Goal: Obtain resource: Obtain resource

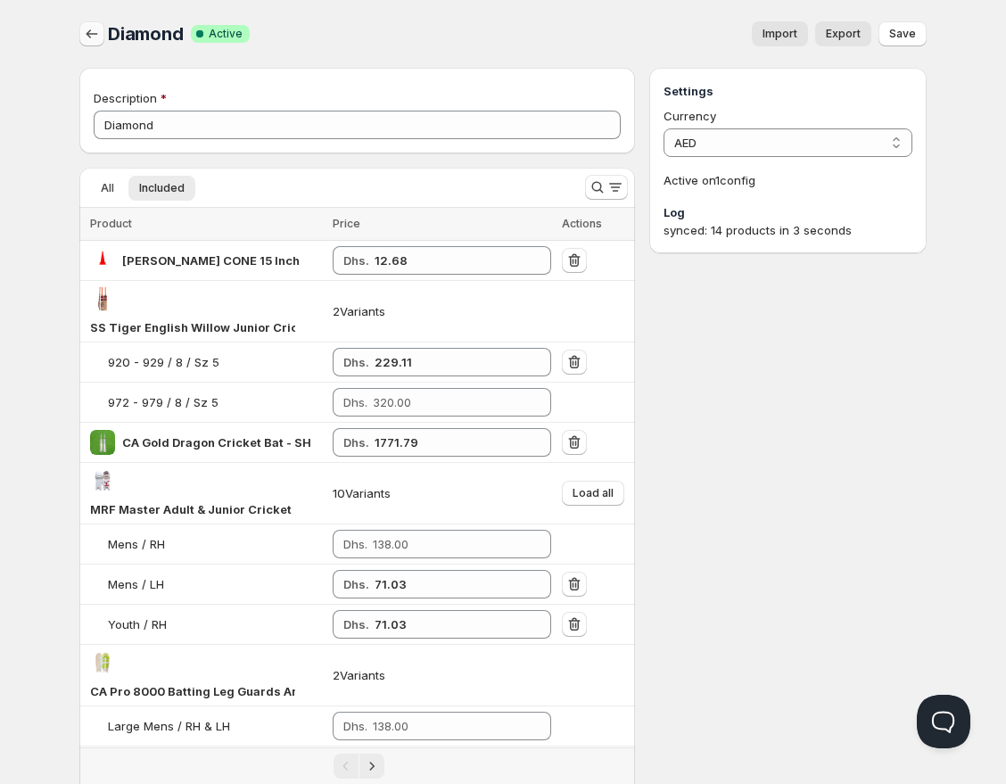
click at [85, 36] on icon "button" at bounding box center [92, 34] width 18 height 18
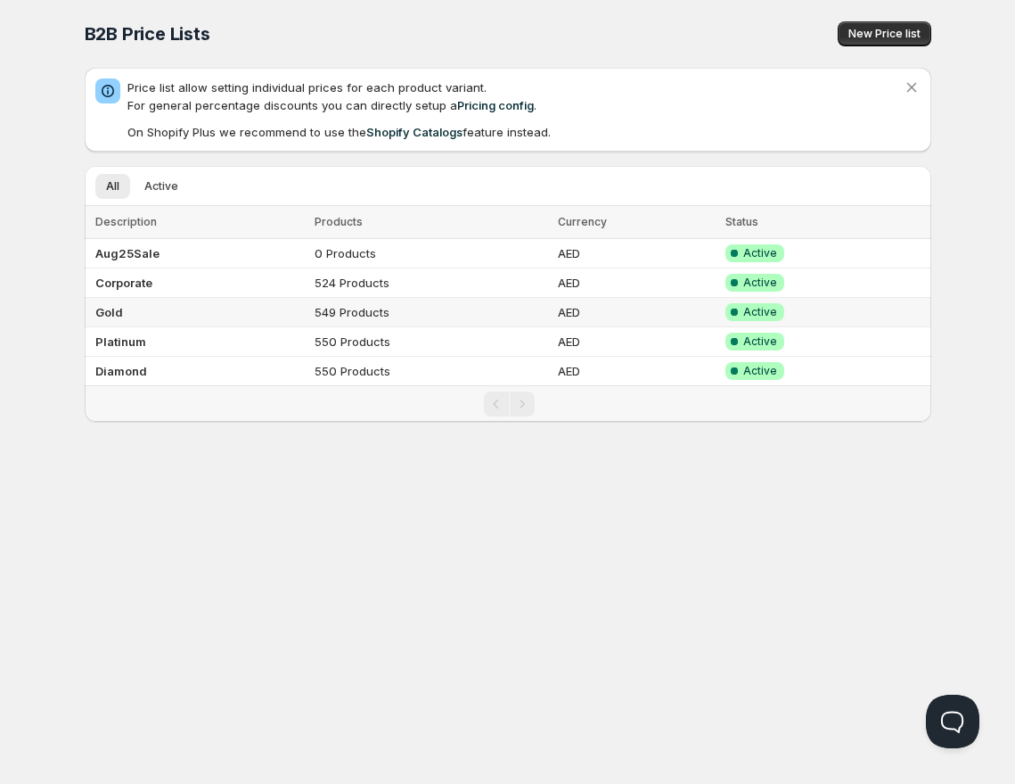
click at [117, 306] on b "Gold" at bounding box center [109, 312] width 28 height 14
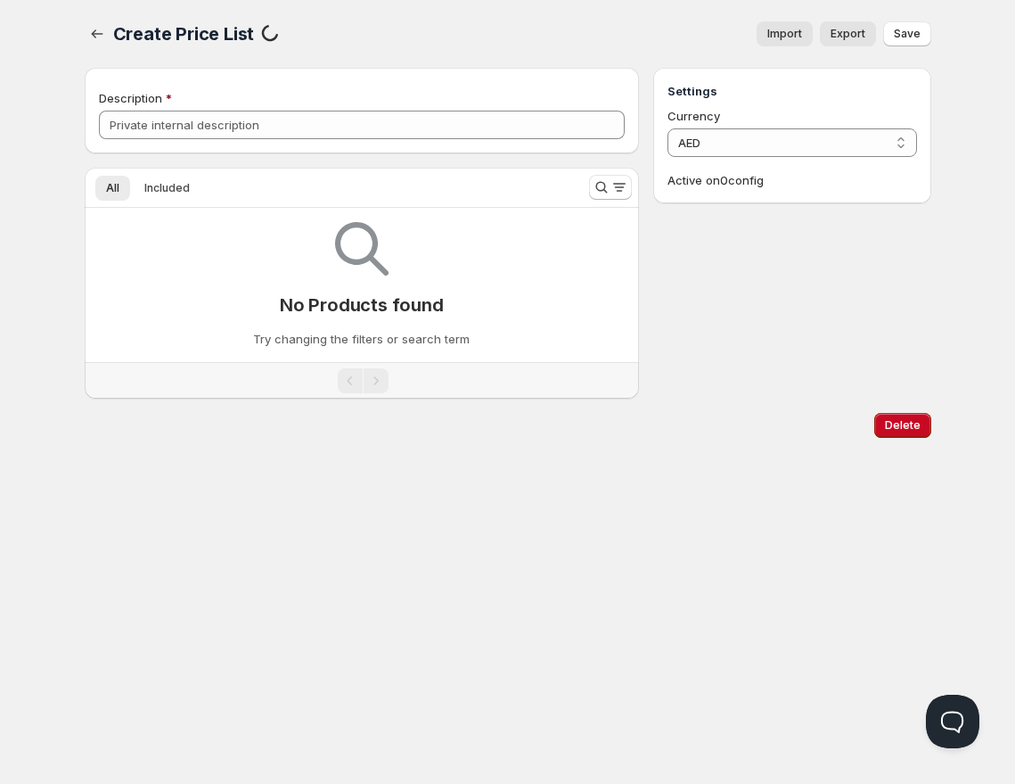
type input "Gold"
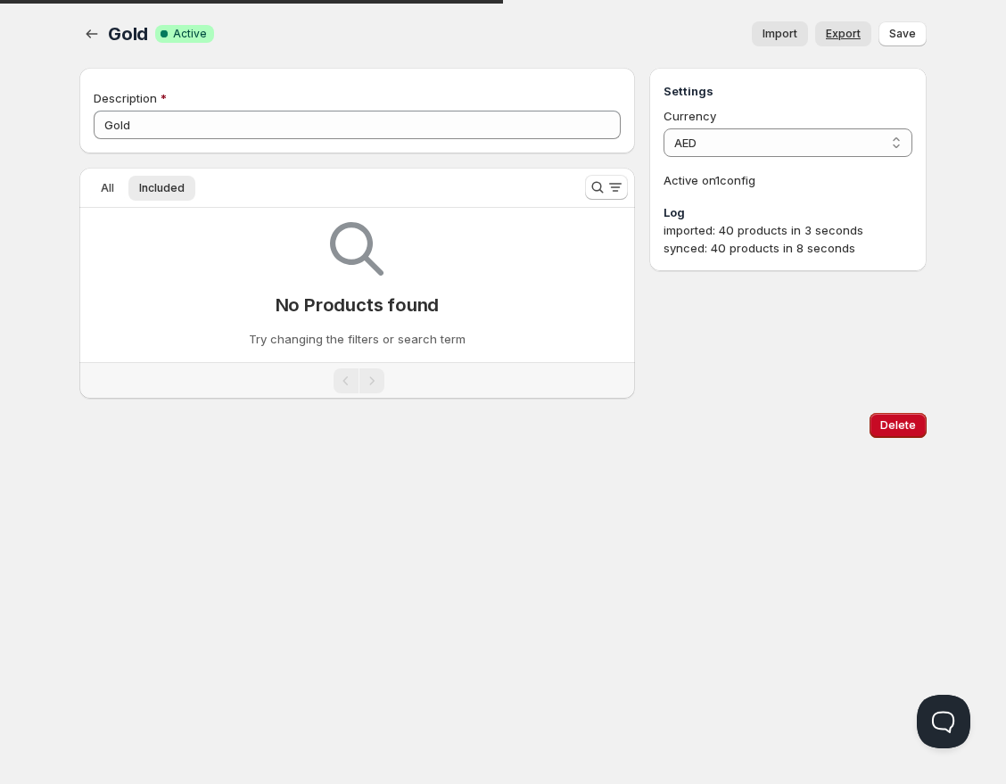
click at [840, 38] on span "Export" at bounding box center [842, 34] width 35 height 14
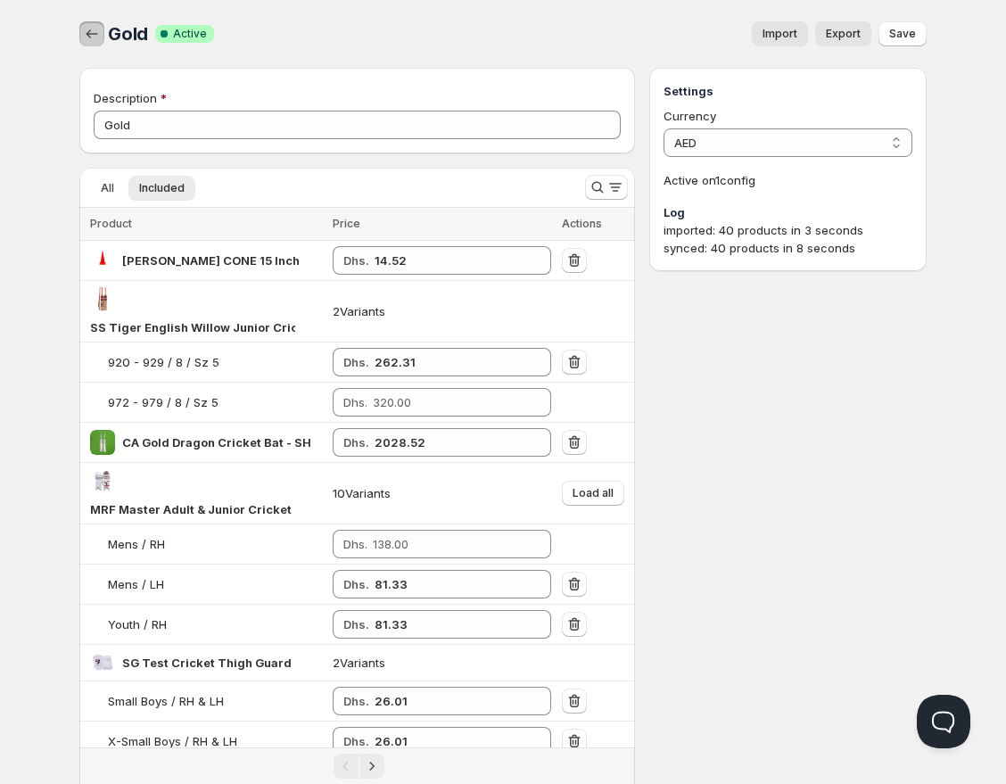
click at [90, 37] on icon "button" at bounding box center [92, 34] width 18 height 18
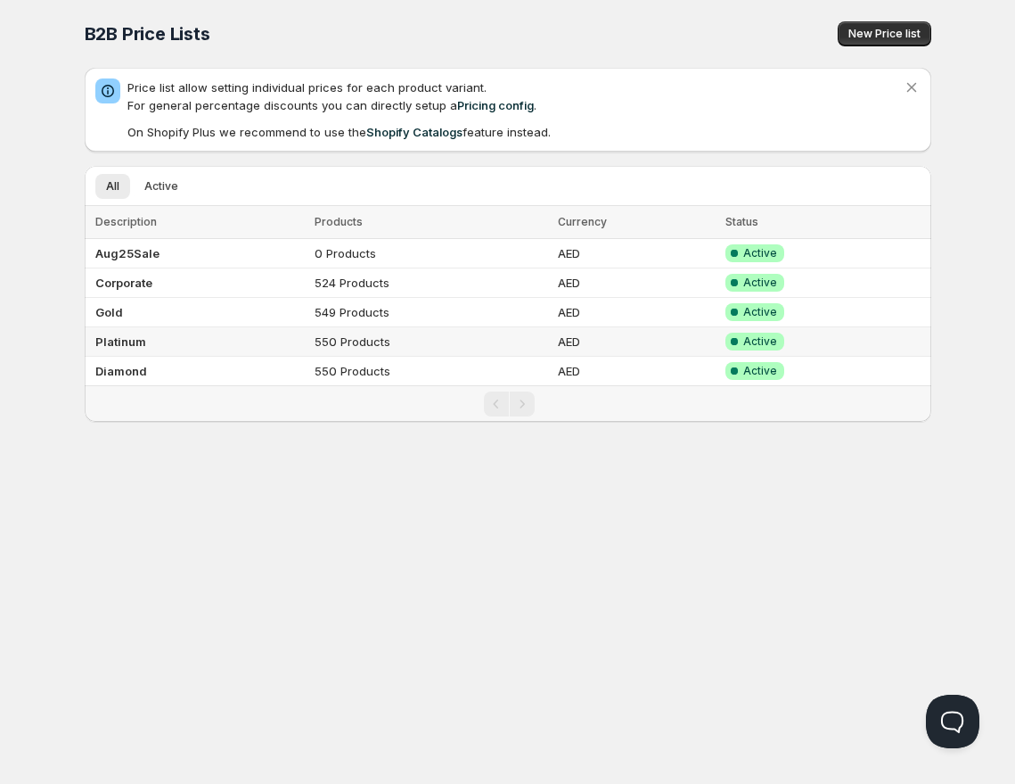
click at [136, 343] on b "Platinum" at bounding box center [120, 341] width 51 height 14
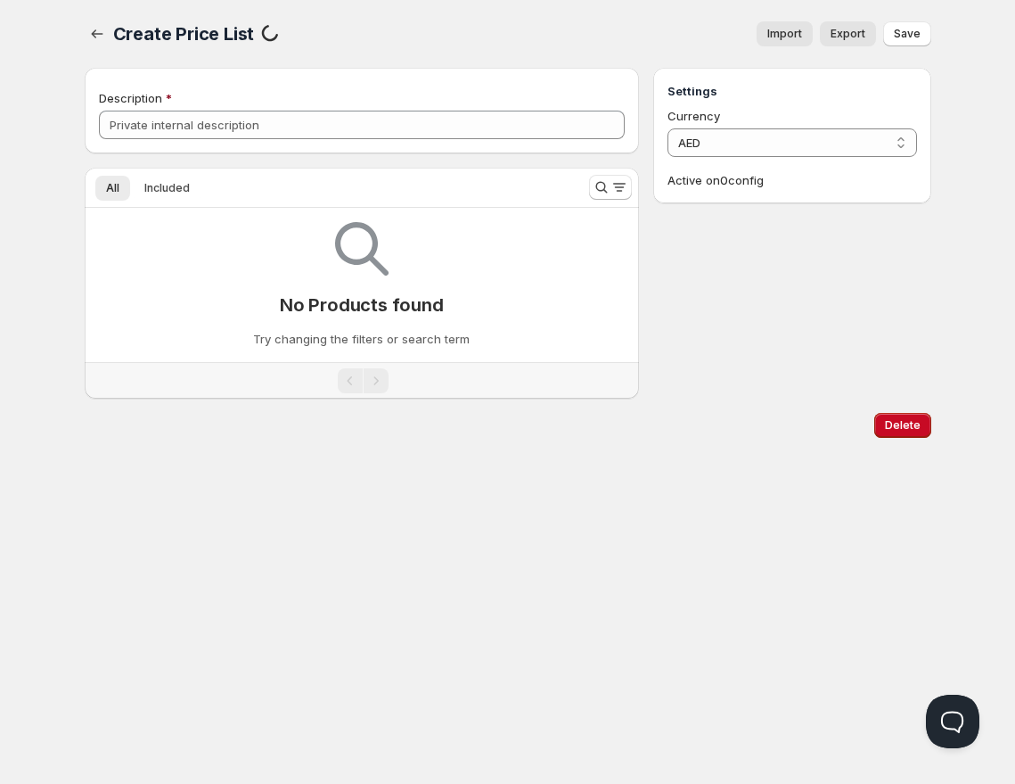
type input "Platinum"
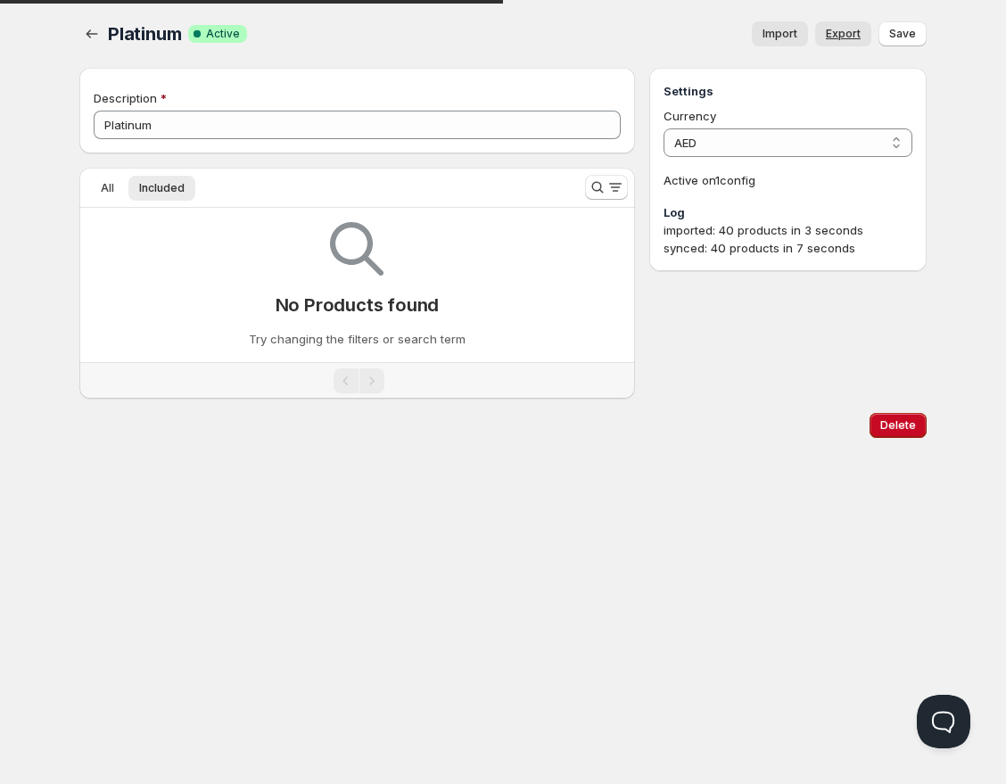
click at [861, 26] on link "Export" at bounding box center [843, 33] width 56 height 25
